Goal: Find specific fact: Find contact information

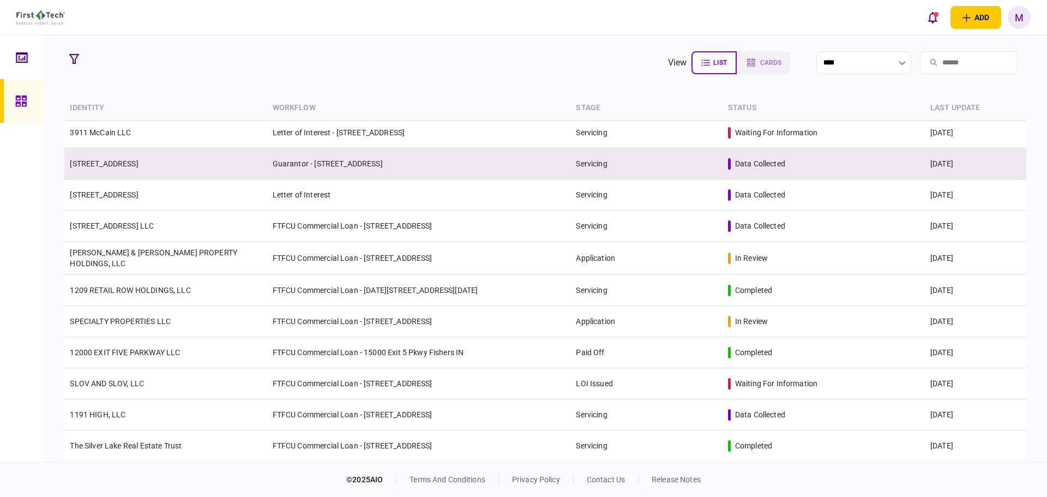
scroll to position [320, 0]
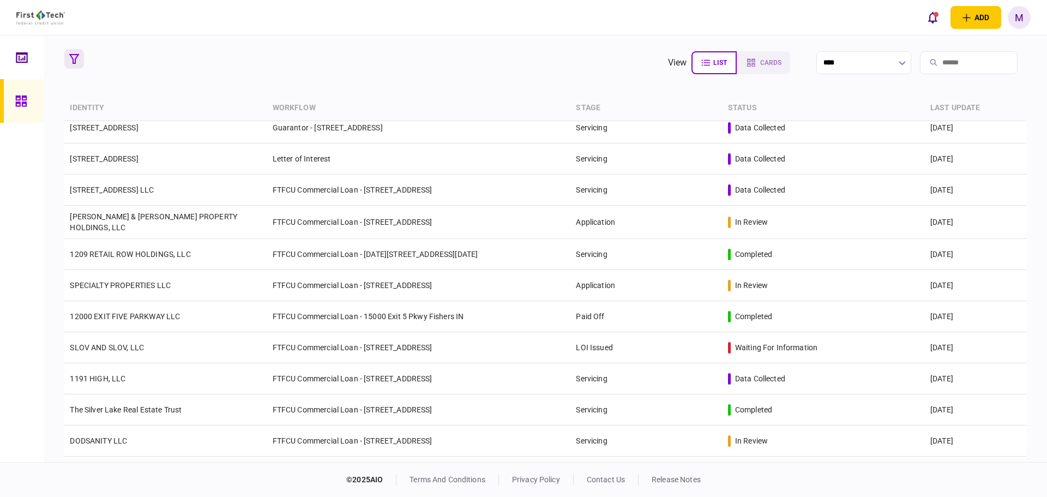
click at [76, 61] on icon "button" at bounding box center [74, 59] width 10 height 10
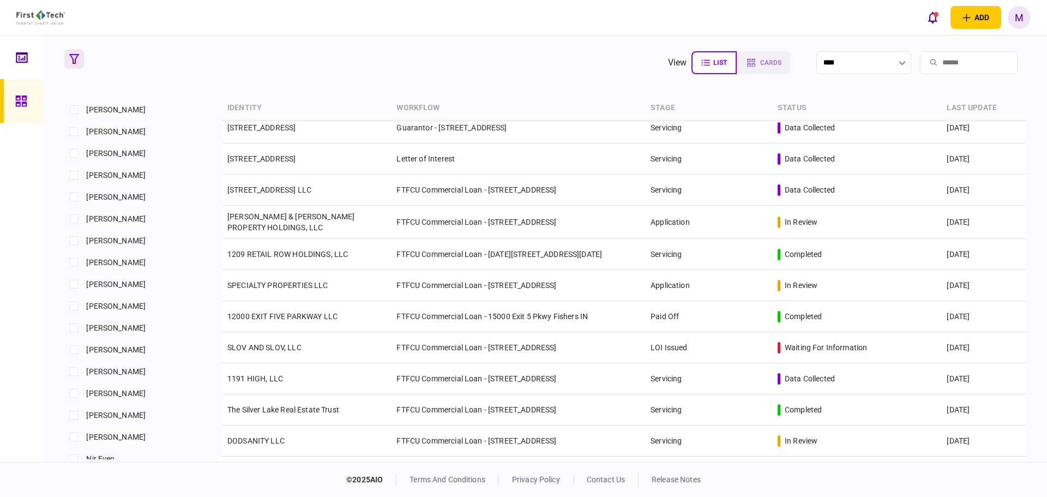
scroll to position [763, 0]
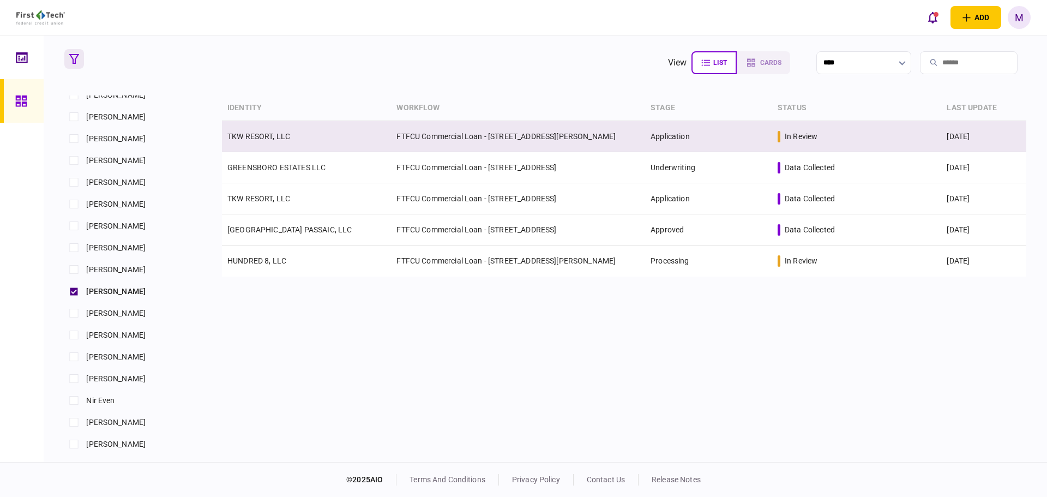
click at [448, 133] on td "FTFCU Commercial Loan - [STREET_ADDRESS][PERSON_NAME]" at bounding box center [518, 136] width 254 height 31
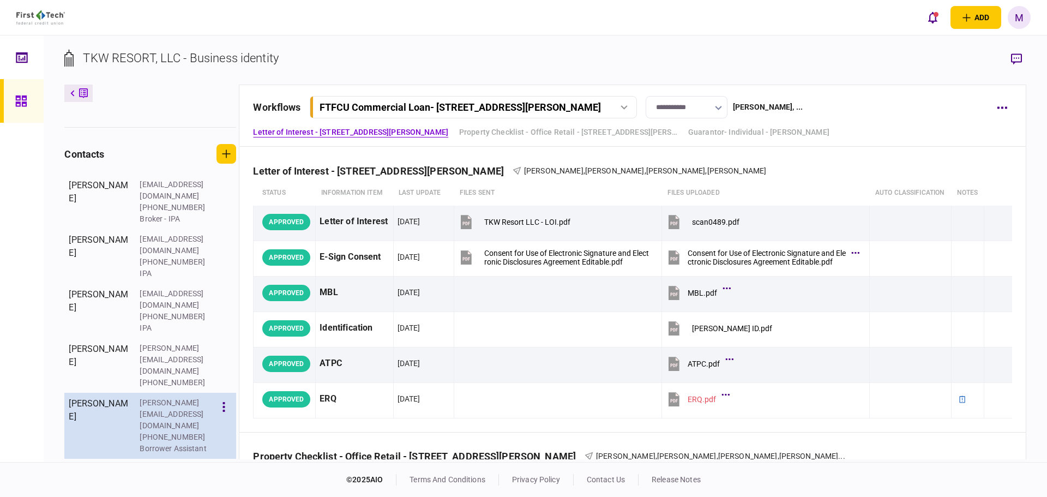
scroll to position [256, 0]
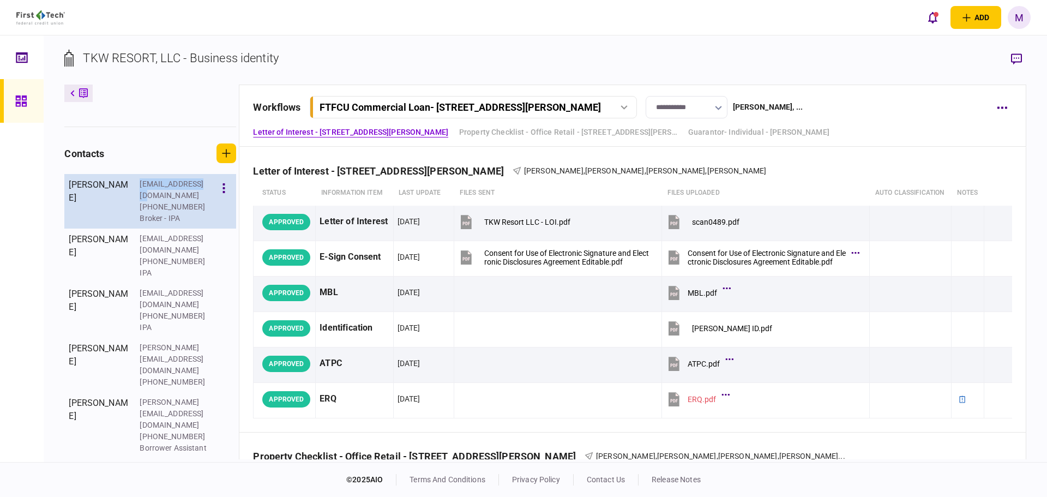
drag, startPoint x: 139, startPoint y: 207, endPoint x: 207, endPoint y: 209, distance: 67.7
click at [207, 209] on section "[PERSON_NAME] [EMAIL_ADDRESS][DOMAIN_NAME] [PHONE_NUMBER] Broker - IPA" at bounding box center [150, 201] width 172 height 55
copy div "[EMAIL_ADDRESS][DOMAIN_NAME]"
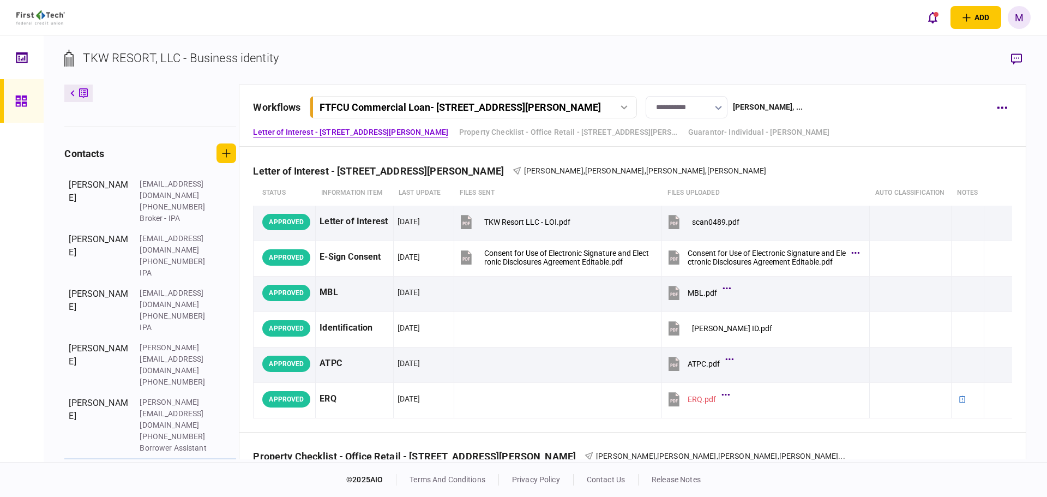
drag, startPoint x: 140, startPoint y: 411, endPoint x: 201, endPoint y: 406, distance: 61.3
click at [201, 462] on div "[EMAIL_ADDRESS][DOMAIN_NAME]" at bounding box center [175, 473] width 71 height 23
copy div "[EMAIL_ADDRESS]."
click at [169, 462] on div "[EMAIL_ADDRESS][DOMAIN_NAME]" at bounding box center [175, 473] width 71 height 23
click at [918, 90] on div "**********" at bounding box center [632, 116] width 787 height 62
